Goal: Information Seeking & Learning: Learn about a topic

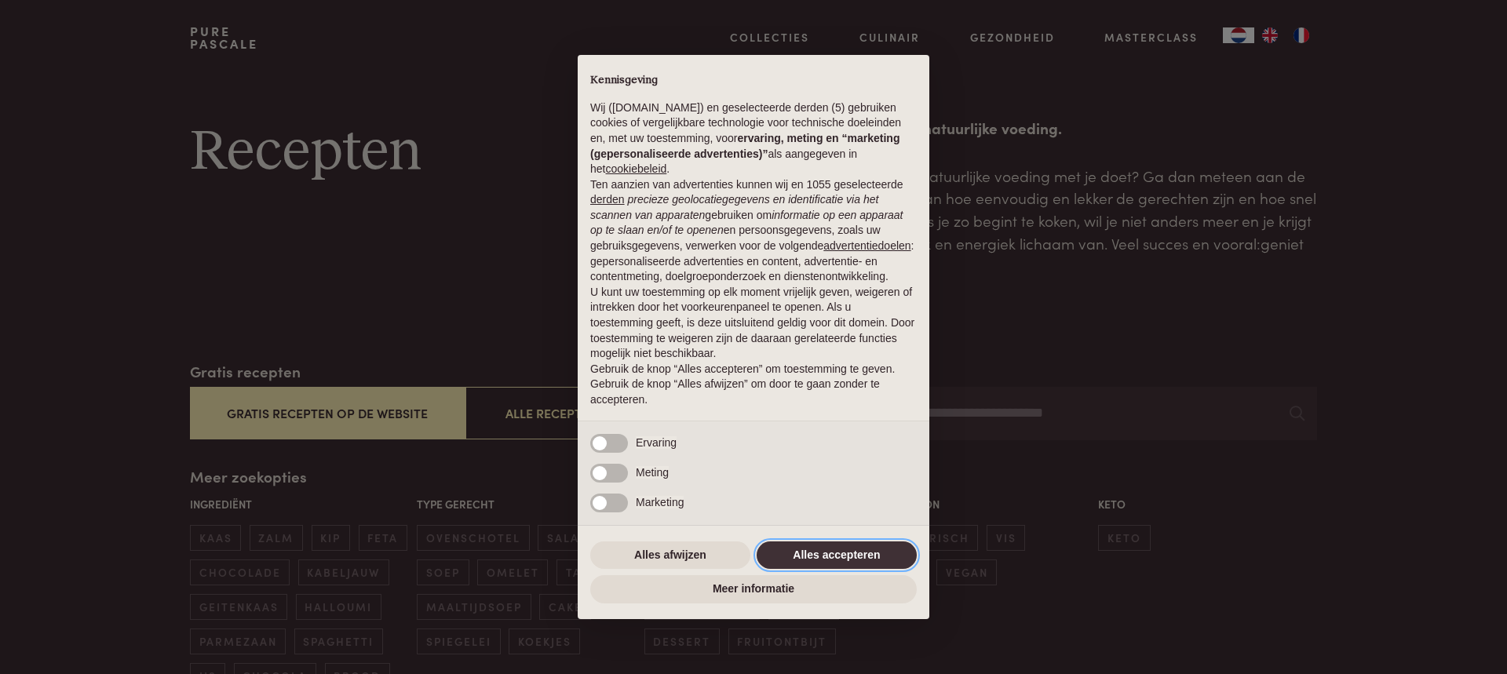
drag, startPoint x: 865, startPoint y: 553, endPoint x: 859, endPoint y: 546, distance: 8.9
click at [864, 553] on button "Alles accepteren" at bounding box center [837, 555] width 160 height 28
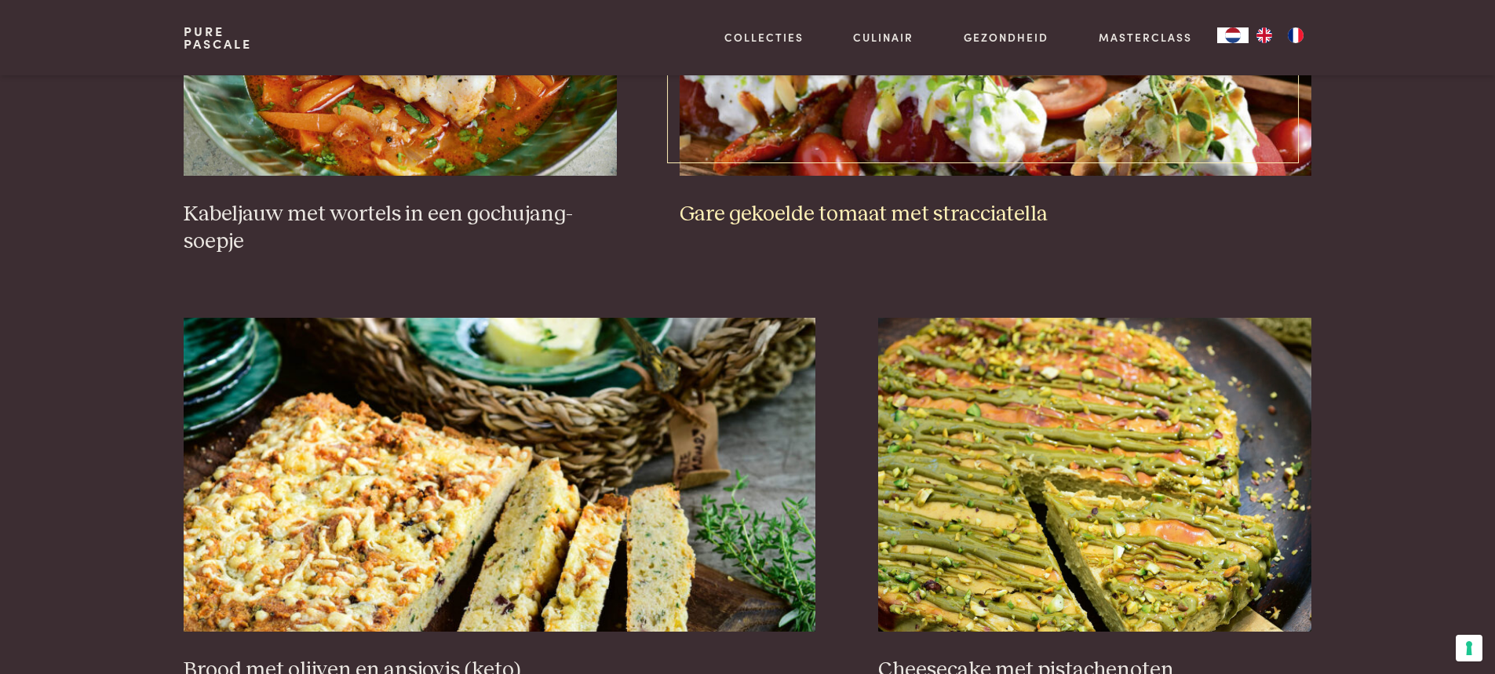
scroll to position [1522, 0]
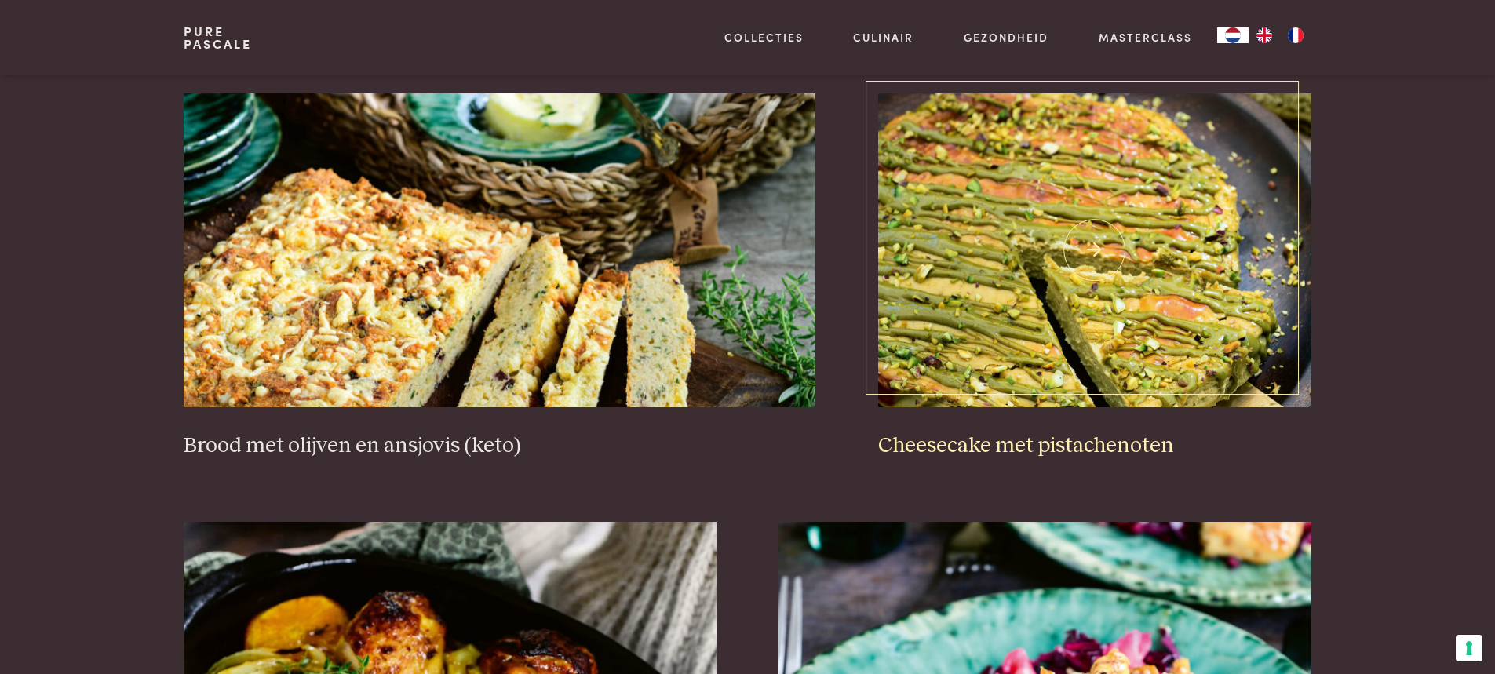
click at [1091, 450] on h3 "Cheesecake met pistachenoten" at bounding box center [1094, 445] width 433 height 27
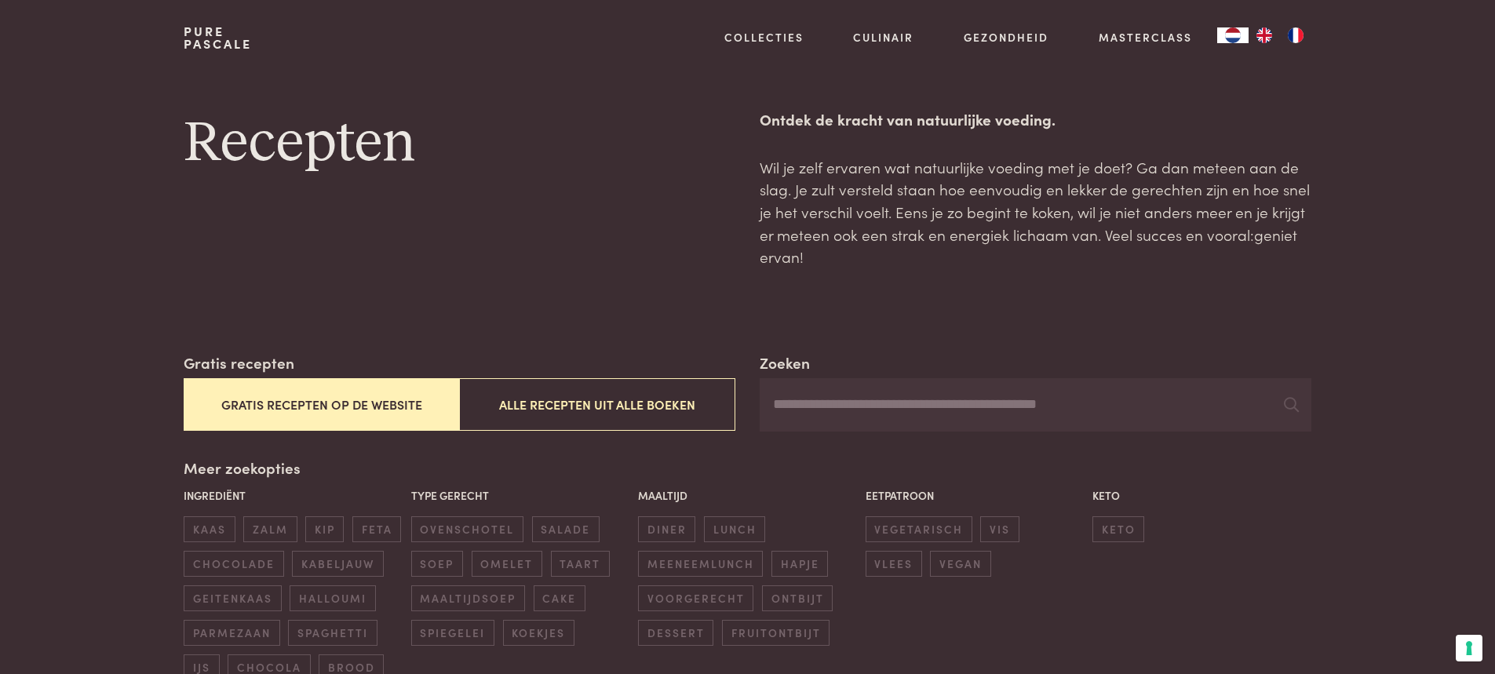
scroll to position [0, 0]
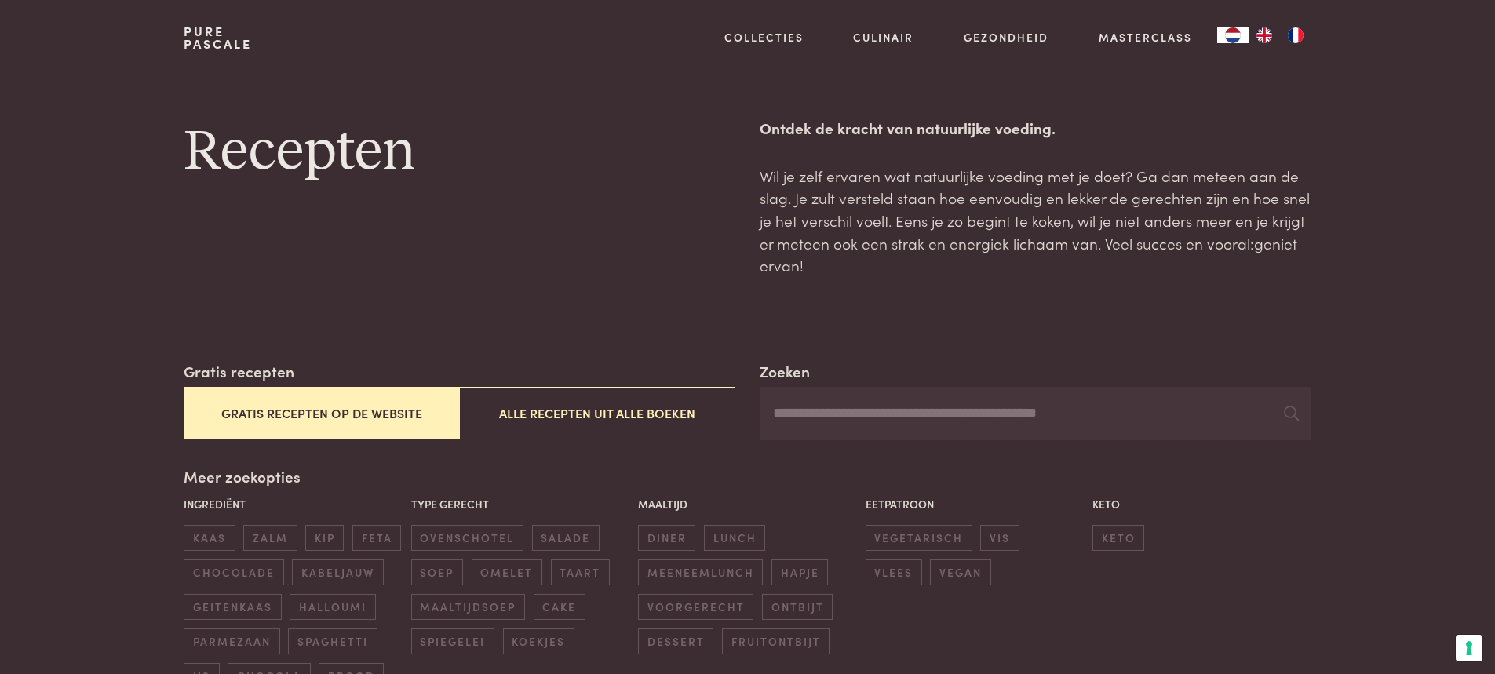
click at [990, 411] on input "Zoeken" at bounding box center [1035, 413] width 551 height 53
type input "******"
click at [1294, 414] on icon at bounding box center [1291, 413] width 15 height 15
click at [1287, 412] on icon at bounding box center [1291, 413] width 15 height 15
drag, startPoint x: 898, startPoint y: 412, endPoint x: 749, endPoint y: 399, distance: 149.6
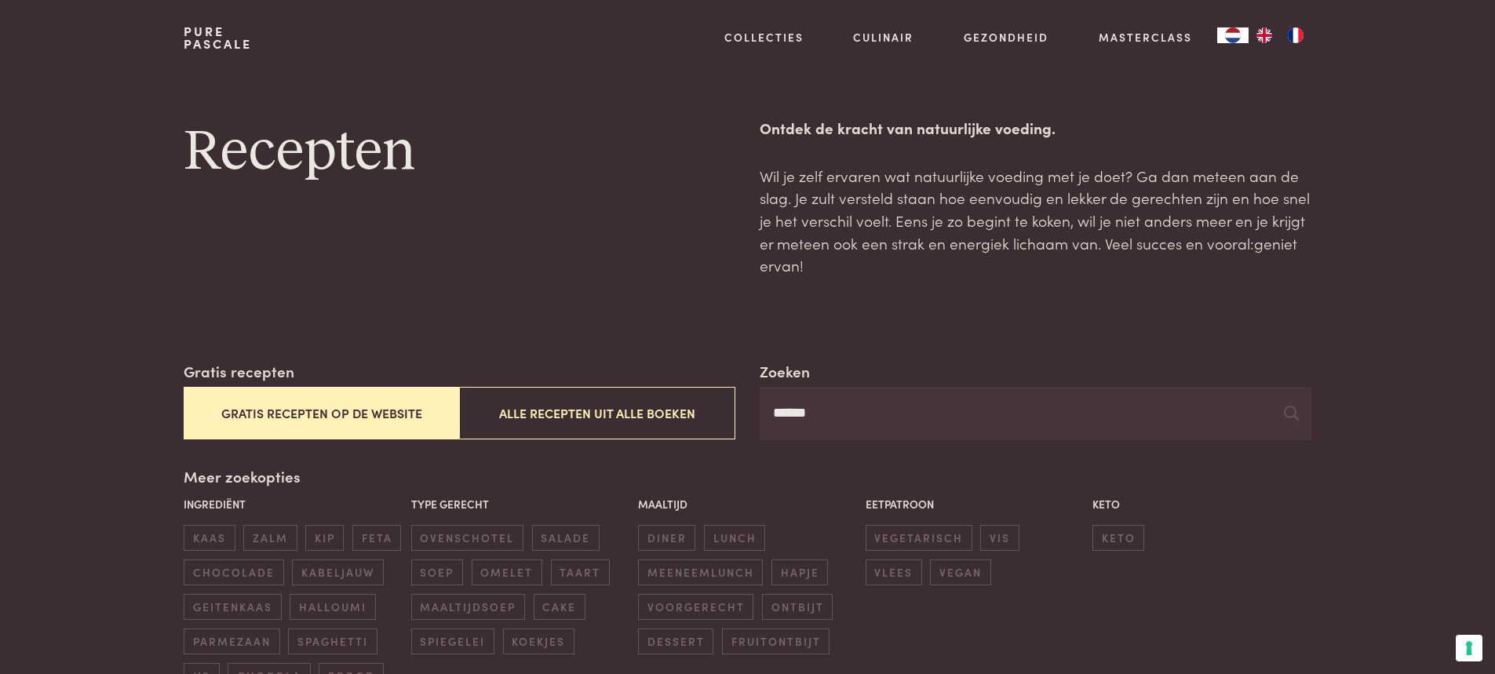
click at [749, 399] on div "Zoeken ****** Gratis recepten Gratis recepten op de website Alle recepten uit a…" at bounding box center [747, 400] width 1127 height 80
click at [734, 534] on span "lunch" at bounding box center [734, 538] width 61 height 26
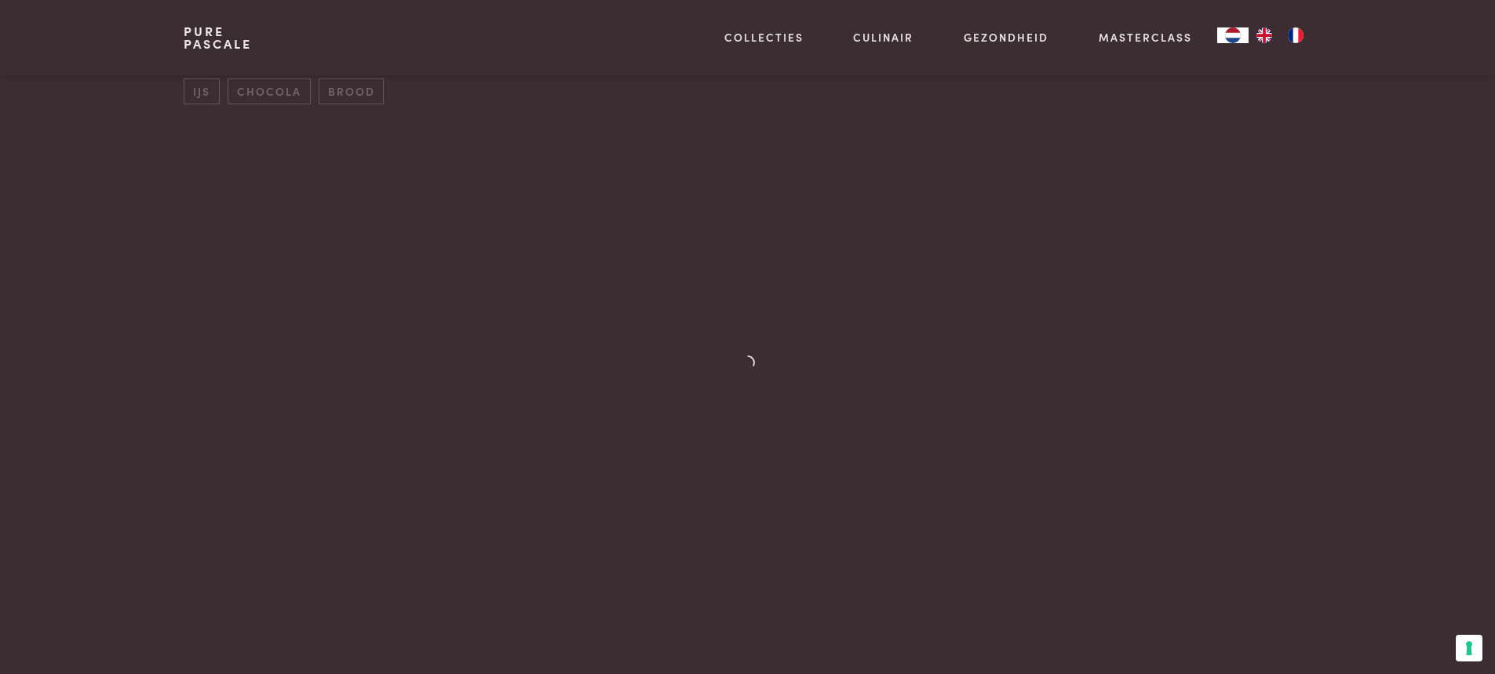
scroll to position [656, 0]
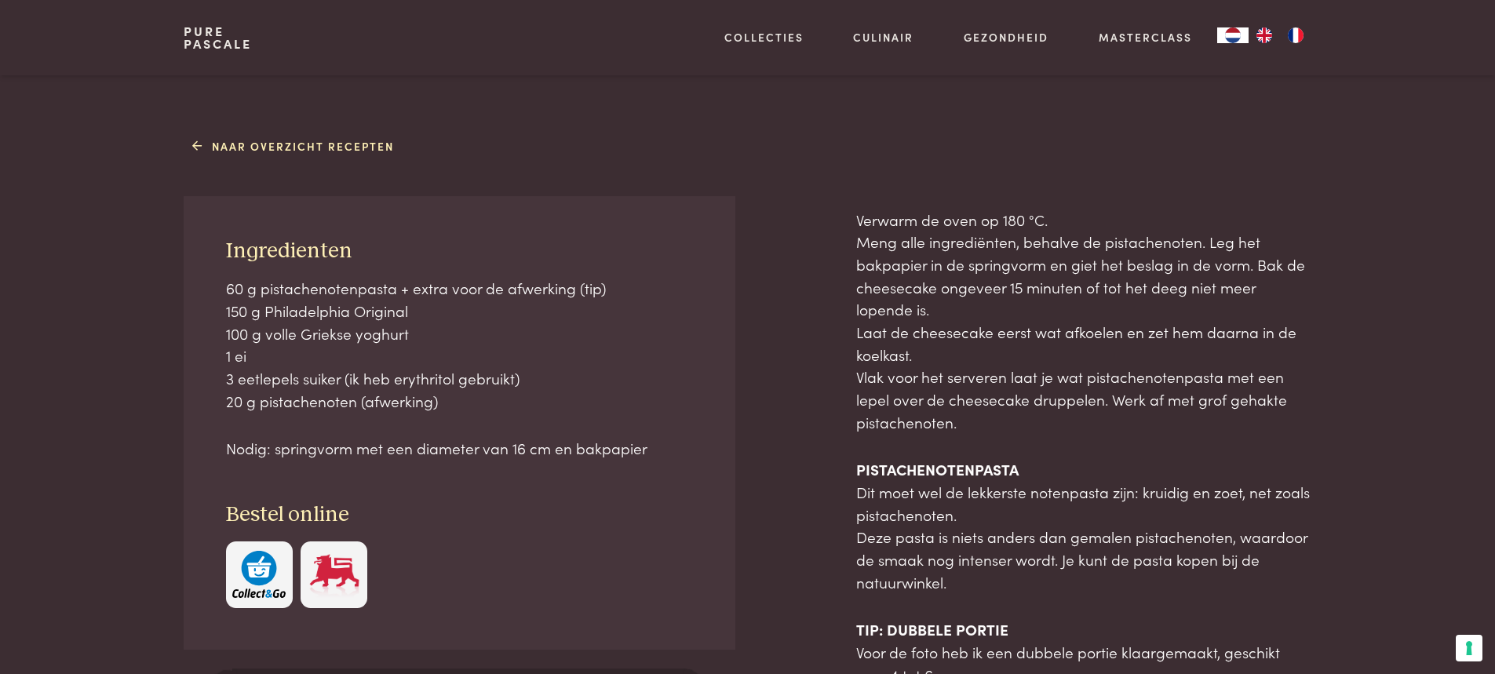
scroll to position [575, 0]
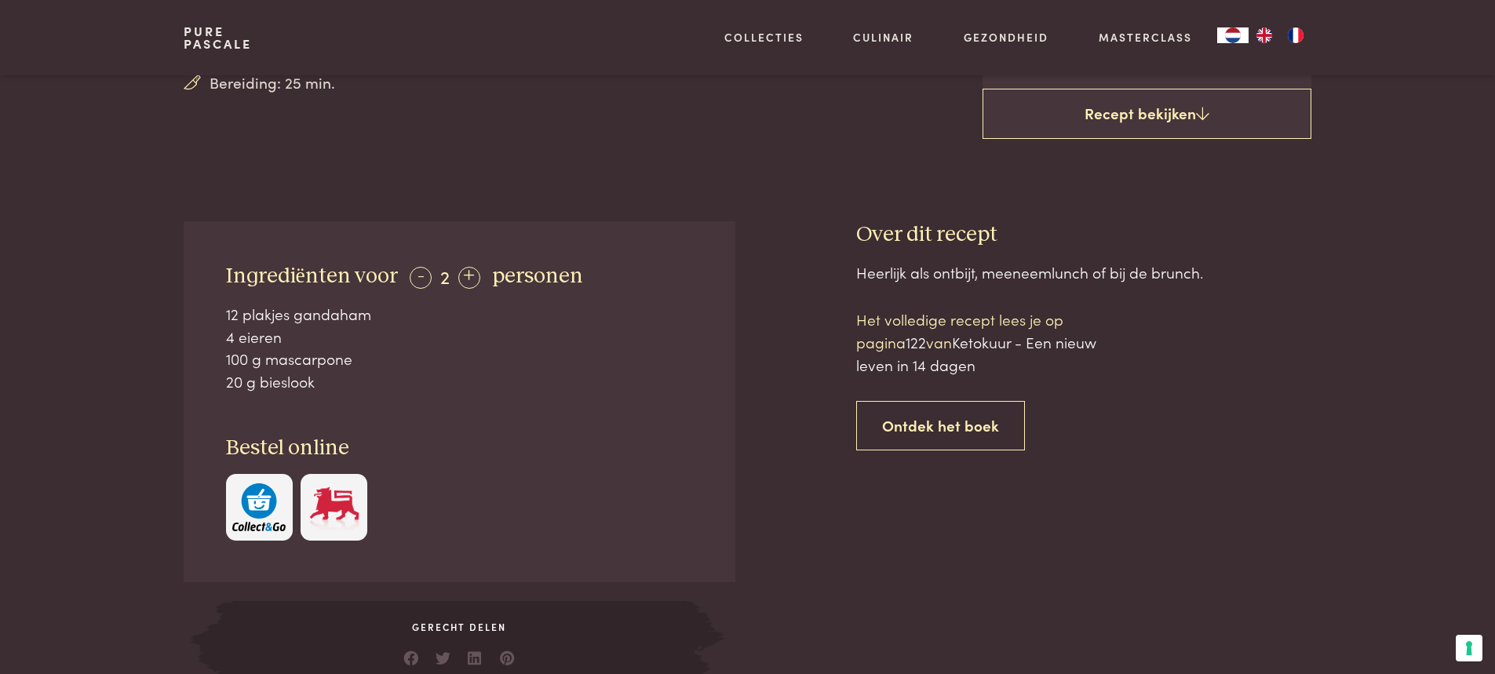
scroll to position [698, 0]
